Goal: Task Accomplishment & Management: Manage account settings

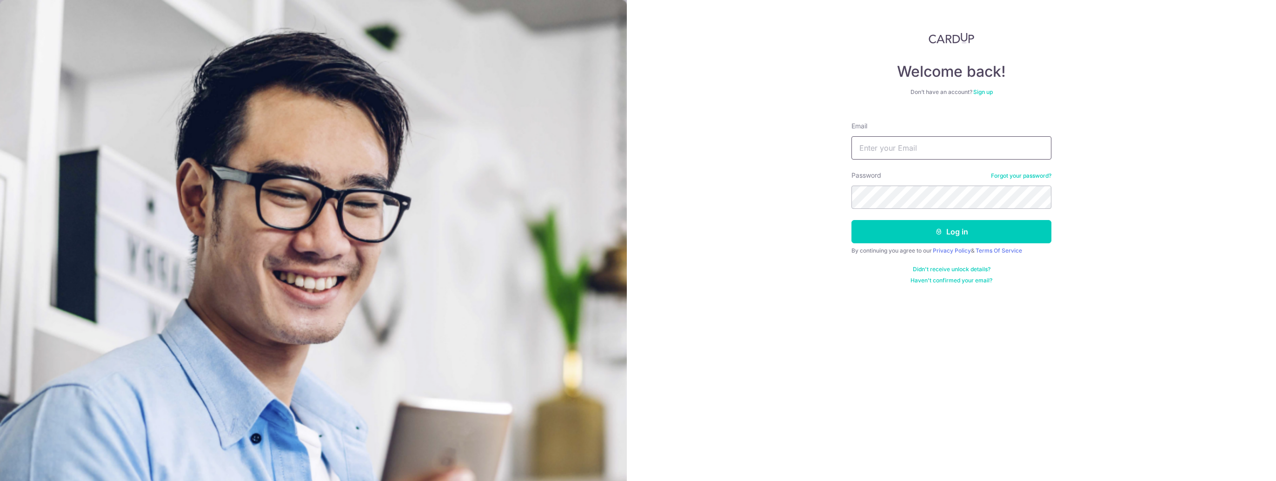
click at [883, 142] on input "Email" at bounding box center [951, 147] width 200 height 23
type input "[PERSON_NAME][EMAIL_ADDRESS][PERSON_NAME][DOMAIN_NAME]"
click at [851, 220] on button "Log in" at bounding box center [951, 231] width 200 height 23
click at [933, 228] on button "Log in" at bounding box center [951, 231] width 200 height 23
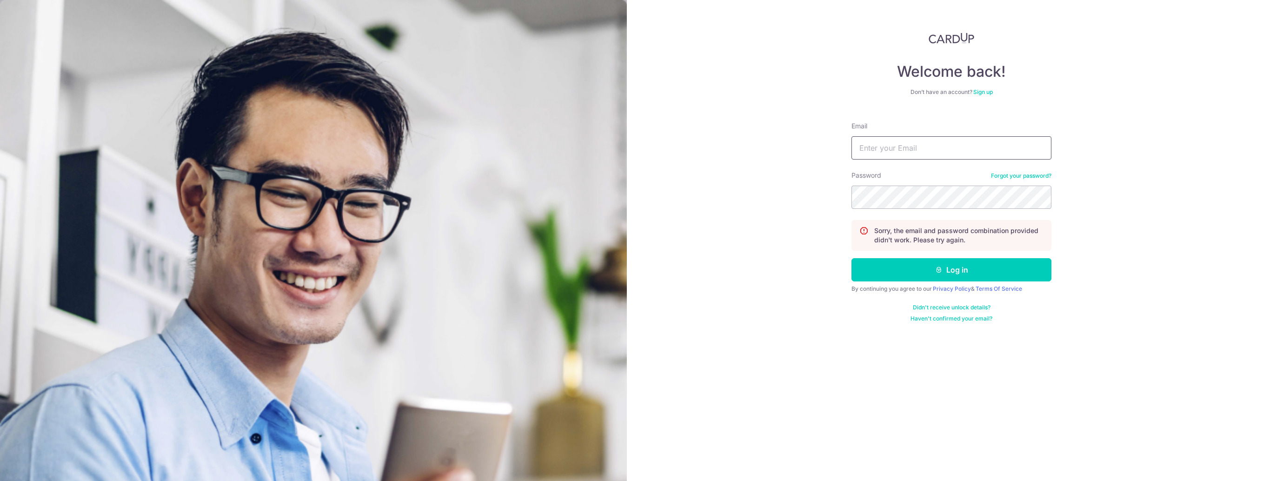
click at [903, 149] on input "Email" at bounding box center [951, 147] width 200 height 23
drag, startPoint x: 958, startPoint y: 149, endPoint x: 710, endPoint y: 164, distance: 248.2
click at [713, 164] on div "Welcome back! Don’t have an account? Sign up Email [PERSON_NAME][EMAIL_ADDRESS]…" at bounding box center [951, 240] width 649 height 481
type input "[PERSON_NAME][EMAIL_ADDRESS][DOMAIN_NAME]"
click at [851, 258] on button "Log in" at bounding box center [951, 269] width 200 height 23
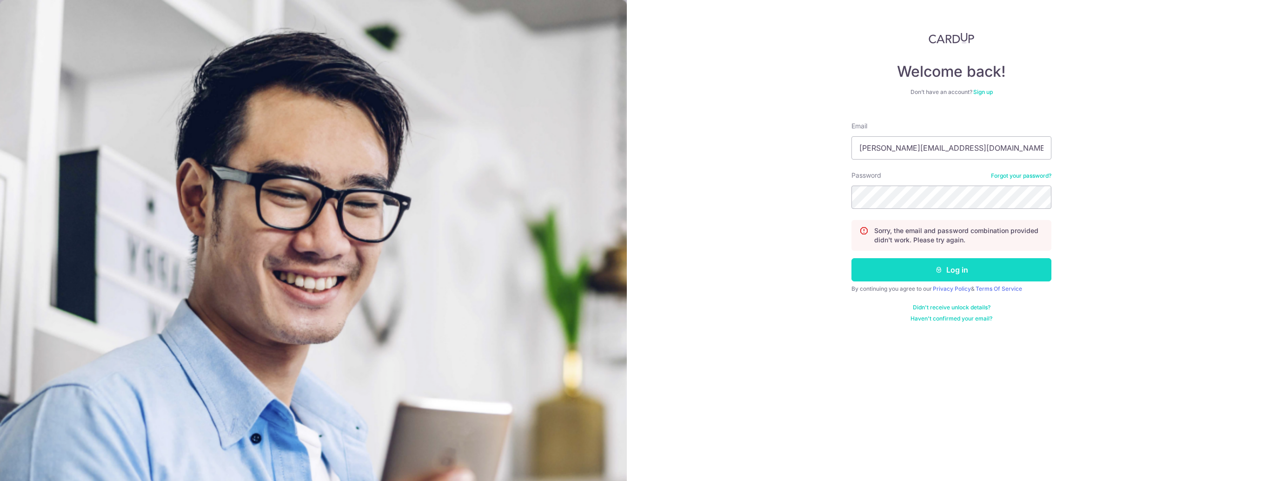
click at [935, 268] on icon "submit" at bounding box center [938, 269] width 7 height 7
click at [777, 220] on div "Welcome back! Don’t have an account? Sign up Email [PERSON_NAME][EMAIL_ADDRESS]…" at bounding box center [951, 240] width 649 height 481
click at [851, 258] on button "Log in" at bounding box center [951, 269] width 200 height 23
click at [968, 266] on button "Log in" at bounding box center [951, 269] width 200 height 23
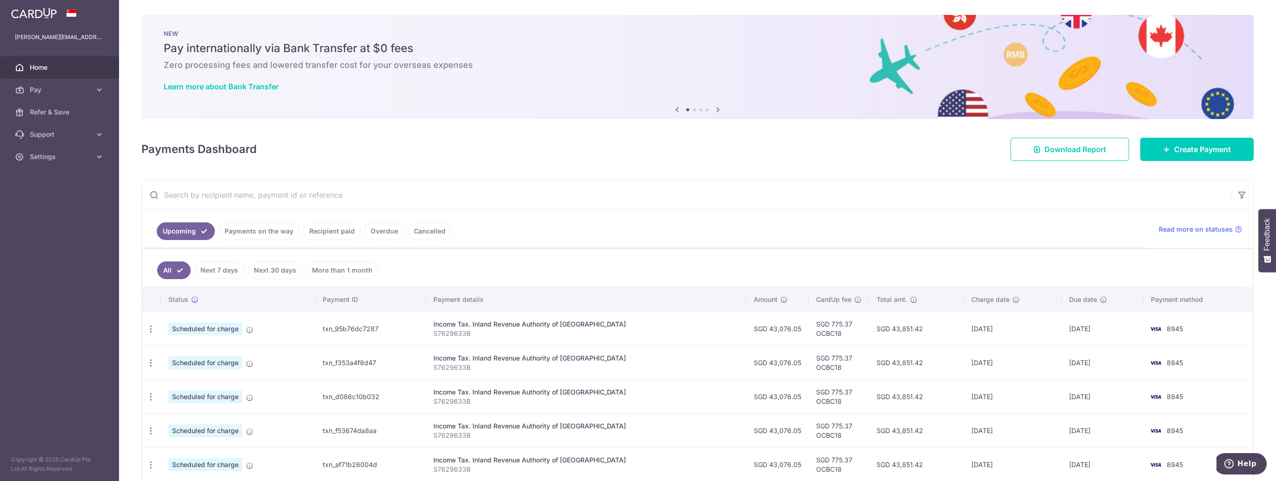
click at [65, 72] on span "Home" at bounding box center [60, 67] width 61 height 9
click at [54, 15] on img at bounding box center [34, 12] width 46 height 11
click at [44, 16] on img at bounding box center [34, 12] width 46 height 11
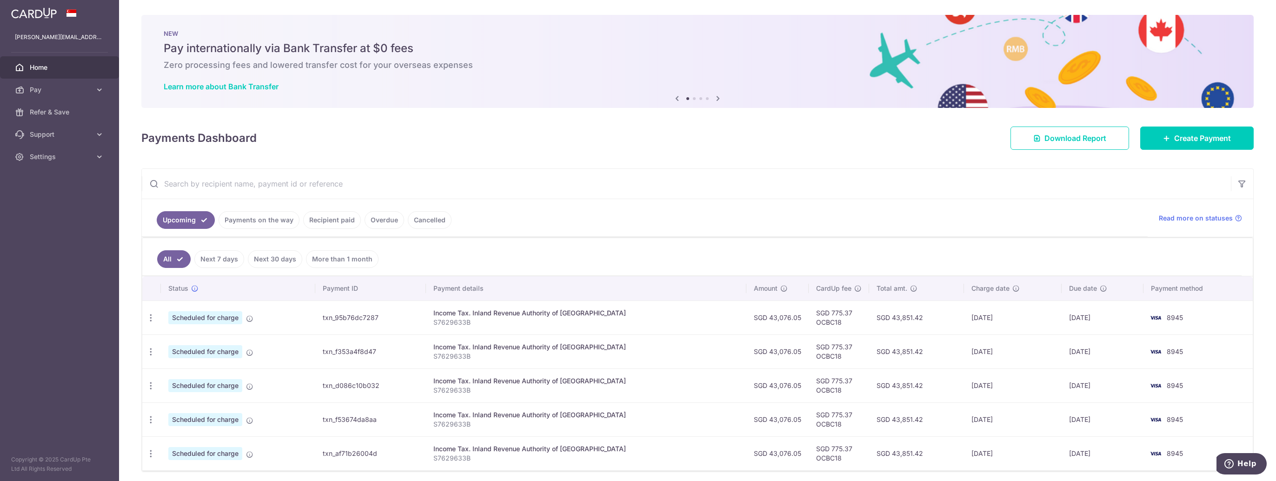
scroll to position [33, 0]
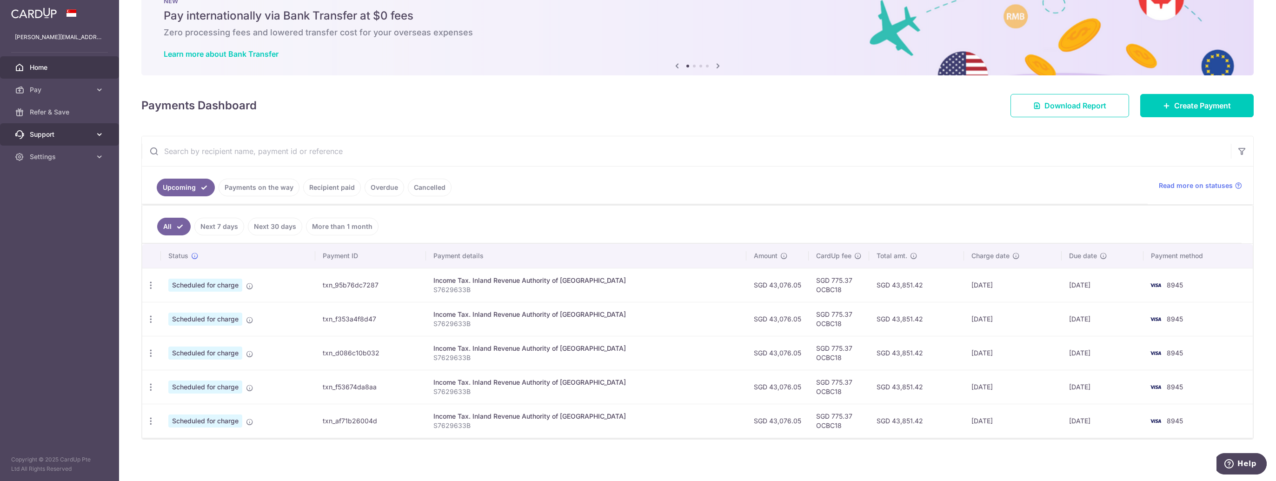
click at [48, 135] on span "Support" at bounding box center [60, 134] width 61 height 9
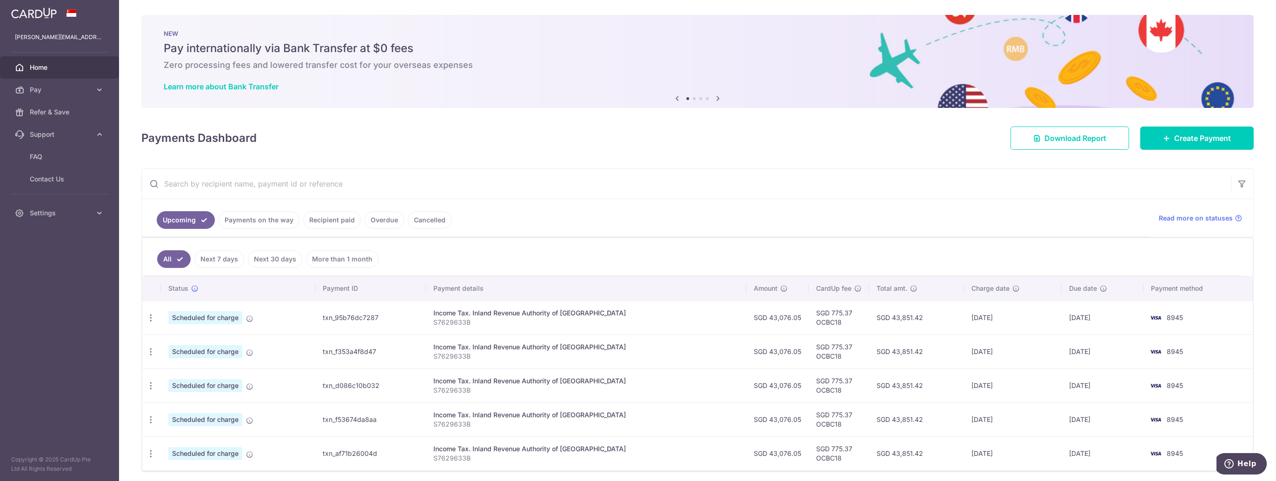
click at [819, 71] on div "NEW Pay internationally via Bank Transfer at $0 fees Zero processing fees and l…" at bounding box center [697, 61] width 1112 height 93
click at [715, 98] on icon at bounding box center [717, 99] width 11 height 12
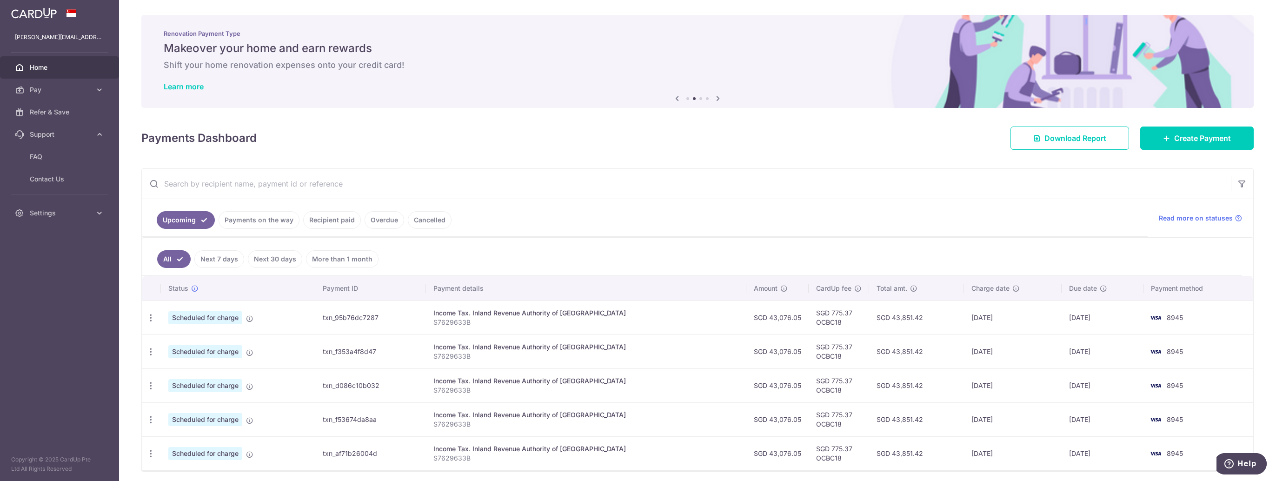
click at [715, 98] on icon at bounding box center [717, 99] width 11 height 12
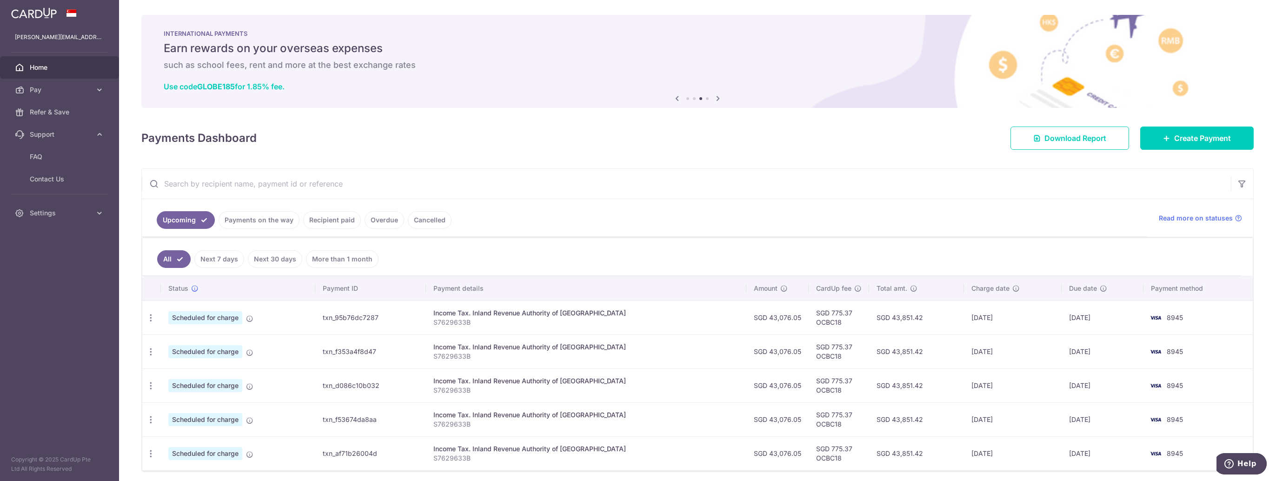
click at [715, 98] on icon at bounding box center [717, 99] width 11 height 12
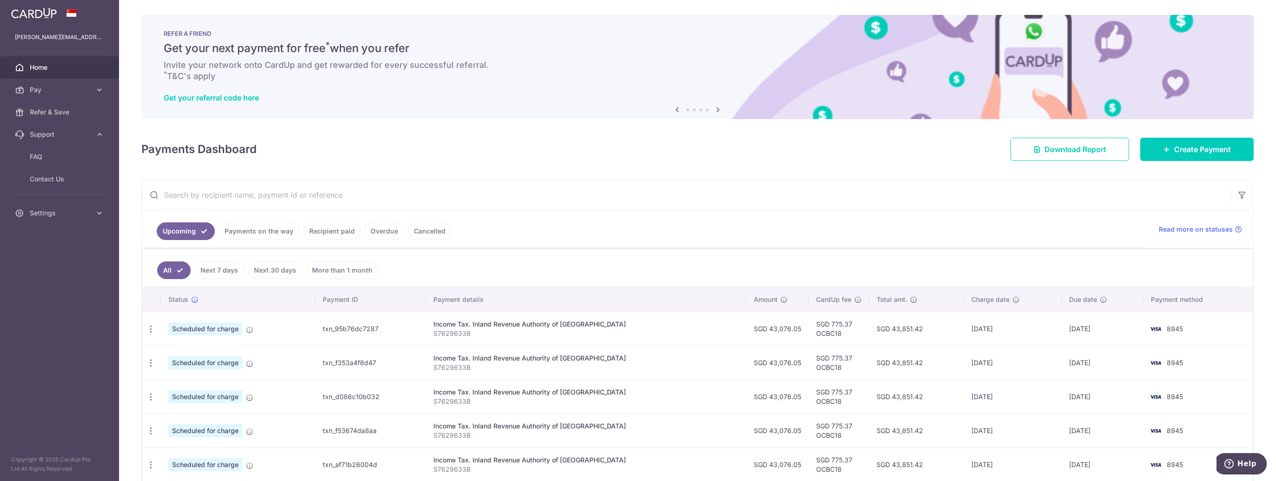
click at [402, 102] on div "Get your referral code here" at bounding box center [697, 97] width 1067 height 9
click at [715, 109] on icon at bounding box center [717, 110] width 11 height 12
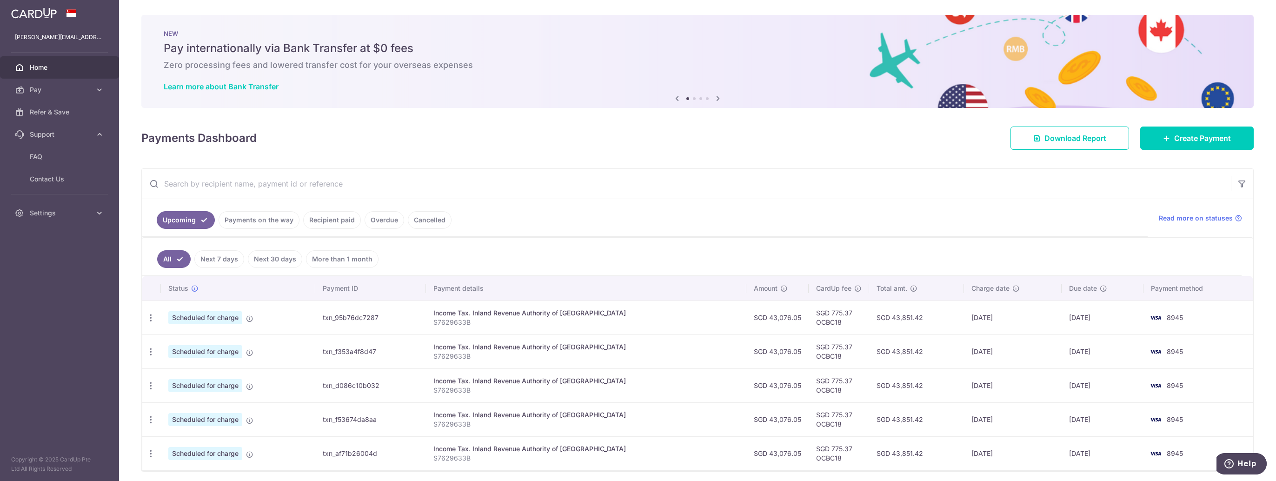
click at [713, 96] on icon at bounding box center [717, 99] width 11 height 12
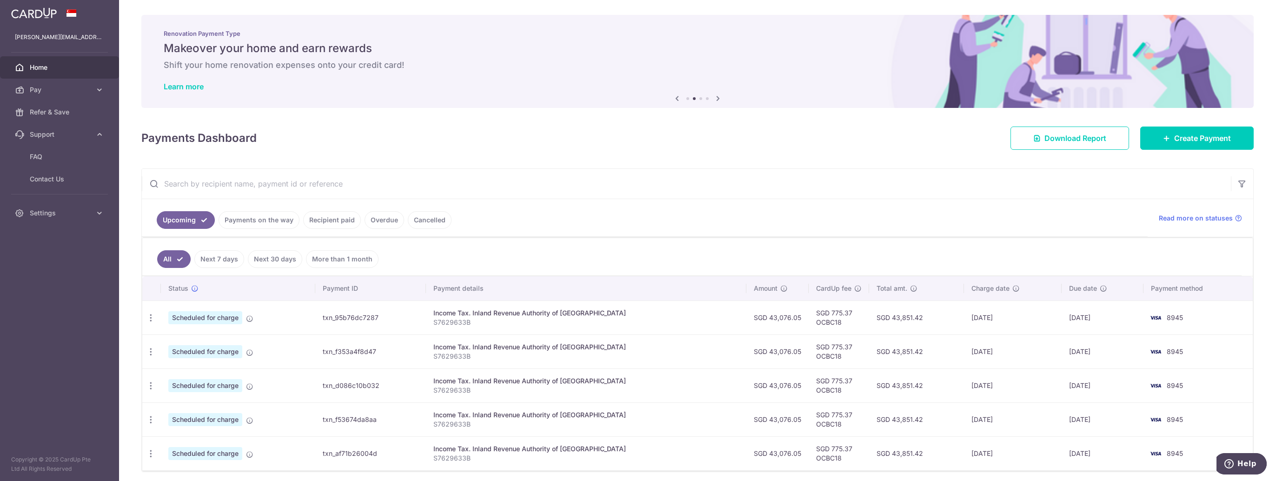
click at [713, 96] on icon at bounding box center [717, 99] width 11 height 12
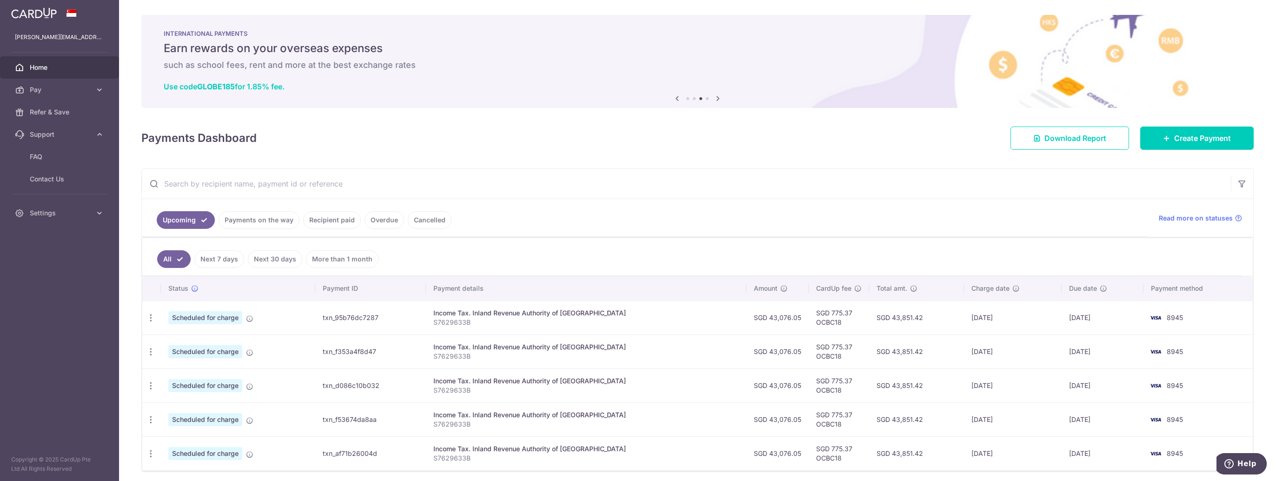
click at [713, 96] on icon at bounding box center [717, 99] width 11 height 12
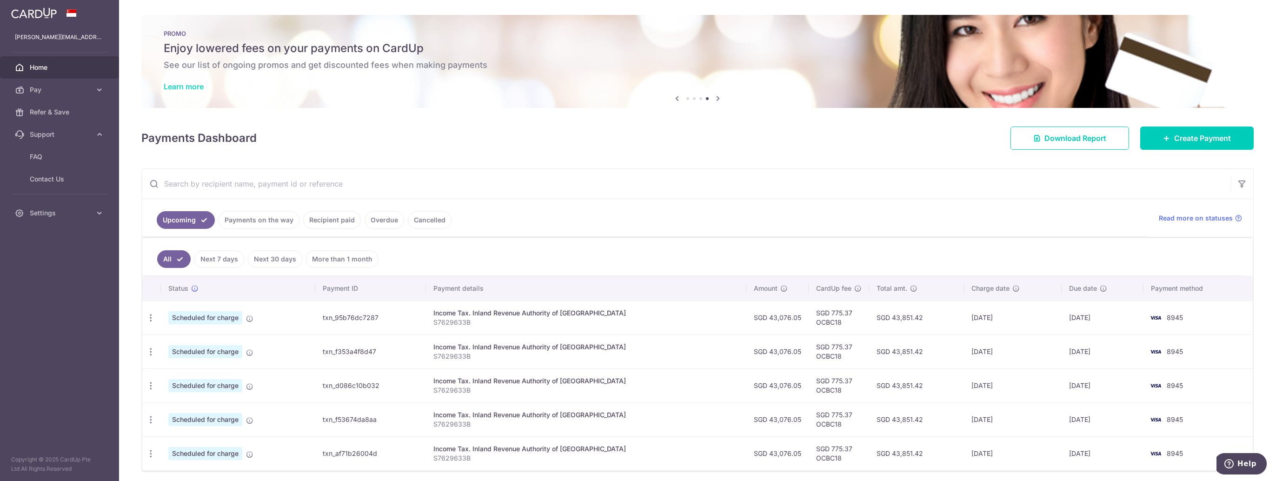
click at [190, 82] on link "Learn more" at bounding box center [184, 86] width 40 height 9
